Goal: Task Accomplishment & Management: Manage account settings

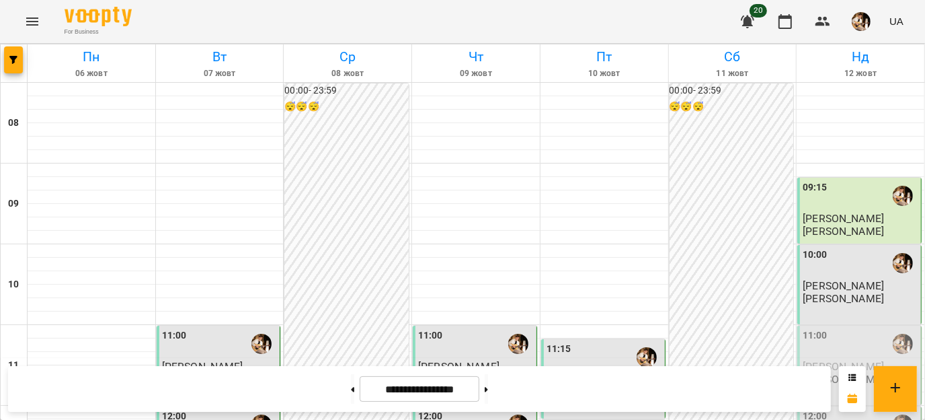
scroll to position [151, 0]
click at [834, 360] on span "[PERSON_NAME]" at bounding box center [843, 366] width 81 height 13
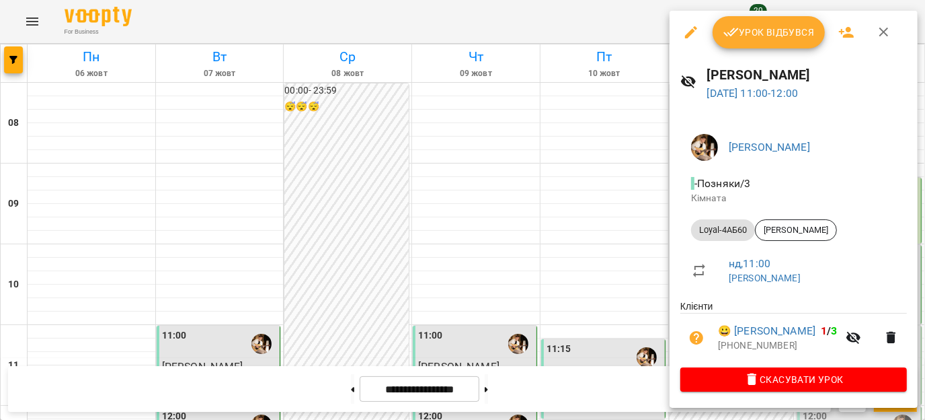
click at [801, 48] on button "Урок відбувся" at bounding box center [769, 32] width 113 height 32
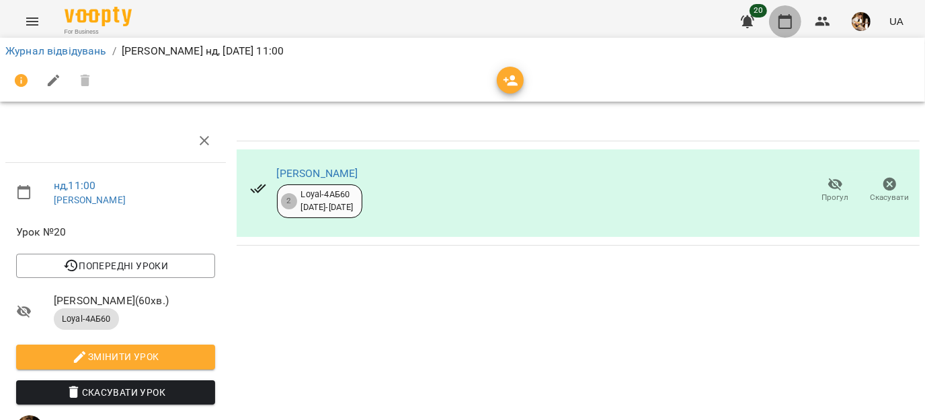
click at [787, 29] on icon "button" at bounding box center [785, 21] width 16 height 16
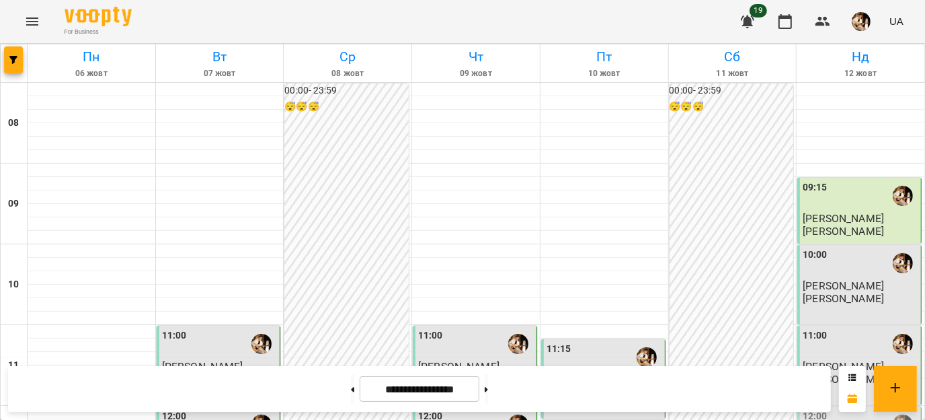
scroll to position [236, 0]
click at [803, 409] on div "12:00" at bounding box center [815, 424] width 25 height 31
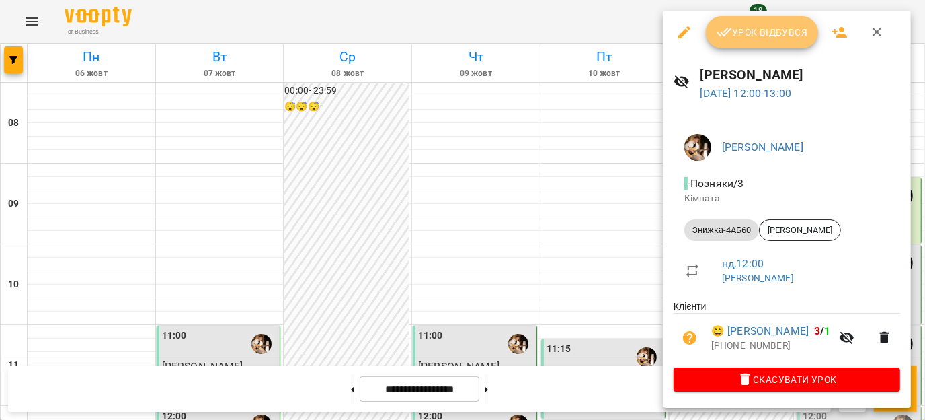
click at [761, 24] on span "Урок відбувся" at bounding box center [762, 32] width 91 height 16
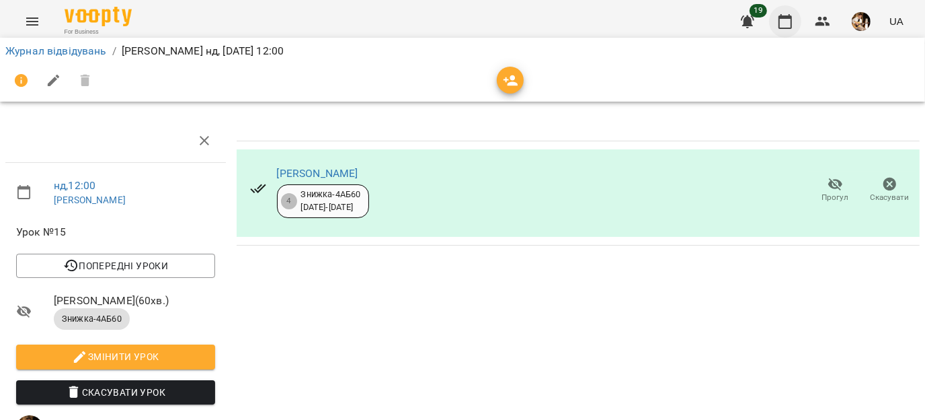
click at [793, 25] on icon "button" at bounding box center [785, 21] width 16 height 16
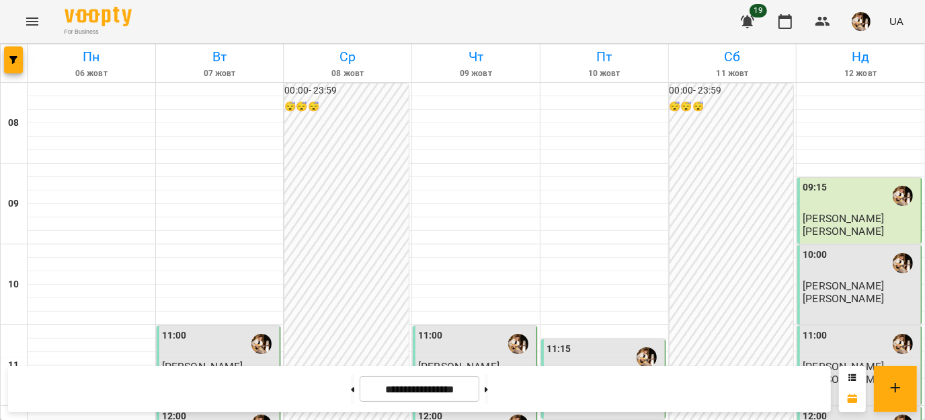
scroll to position [315, 0]
